Goal: Transaction & Acquisition: Purchase product/service

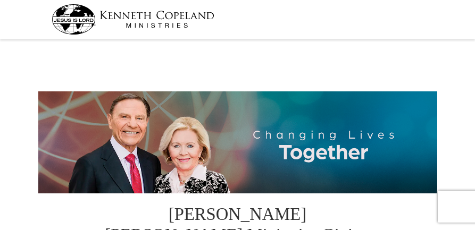
select select "NM"
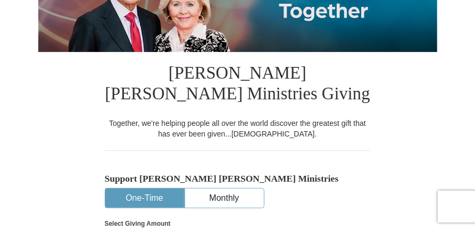
scroll to position [213, 0]
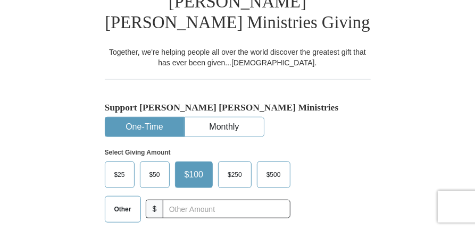
click at [121, 176] on span "$25" at bounding box center [119, 175] width 21 height 16
click at [0, 0] on input "$25" at bounding box center [0, 0] width 0 height 0
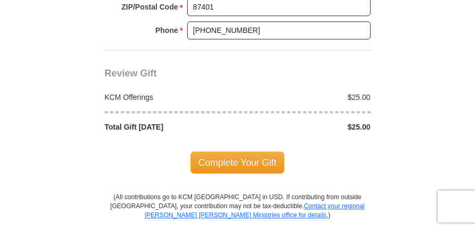
scroll to position [993, 0]
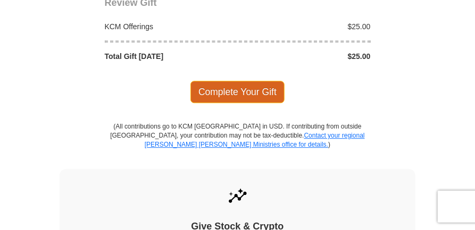
click at [253, 82] on span "Complete Your Gift" at bounding box center [237, 92] width 94 height 22
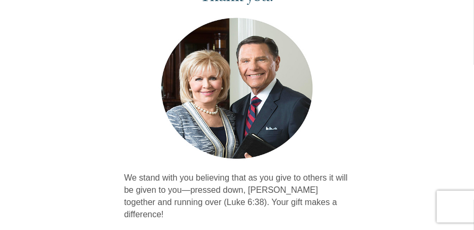
scroll to position [142, 0]
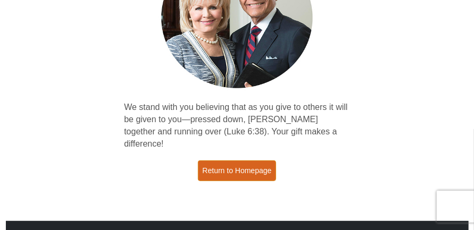
click at [230, 161] on link "Return to Homepage" at bounding box center [237, 171] width 79 height 21
